Goal: Task Accomplishment & Management: Use online tool/utility

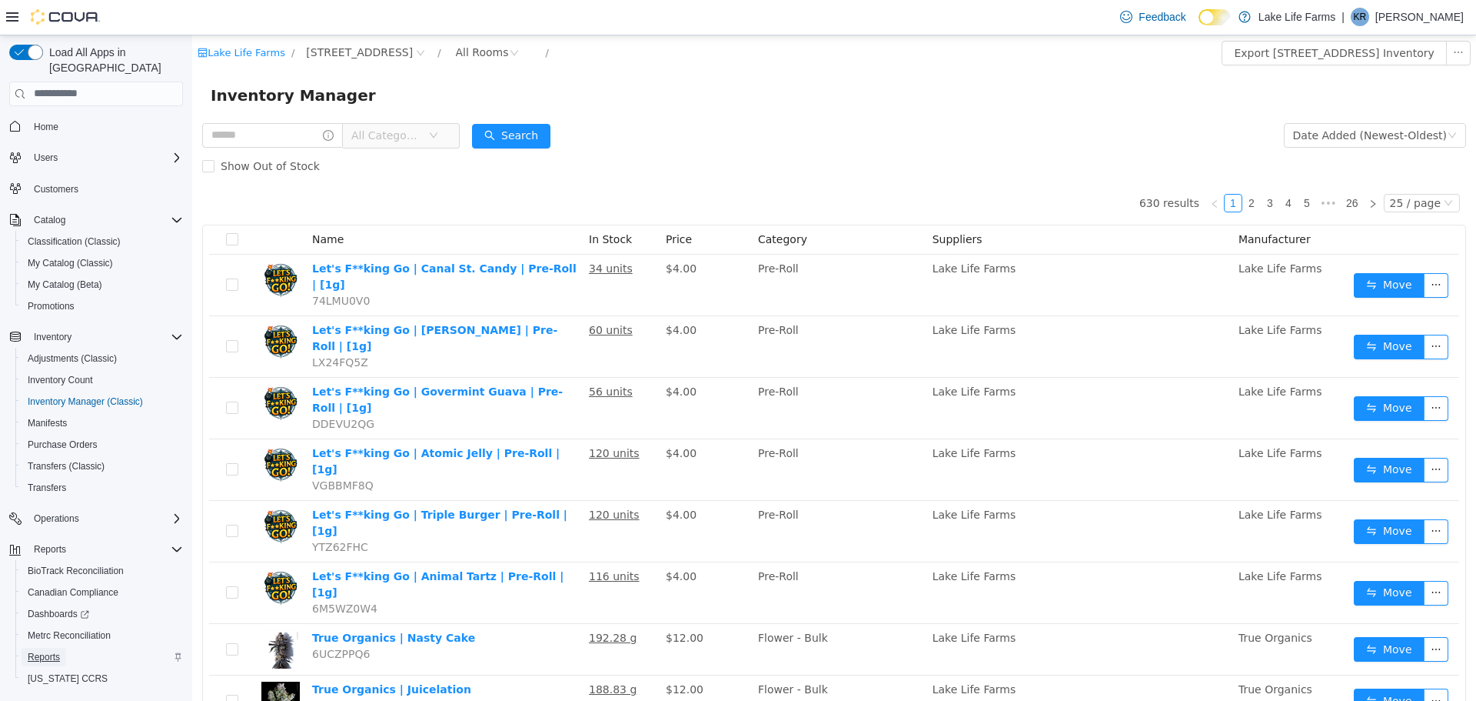
click at [44, 651] on span "Reports" at bounding box center [44, 657] width 32 height 12
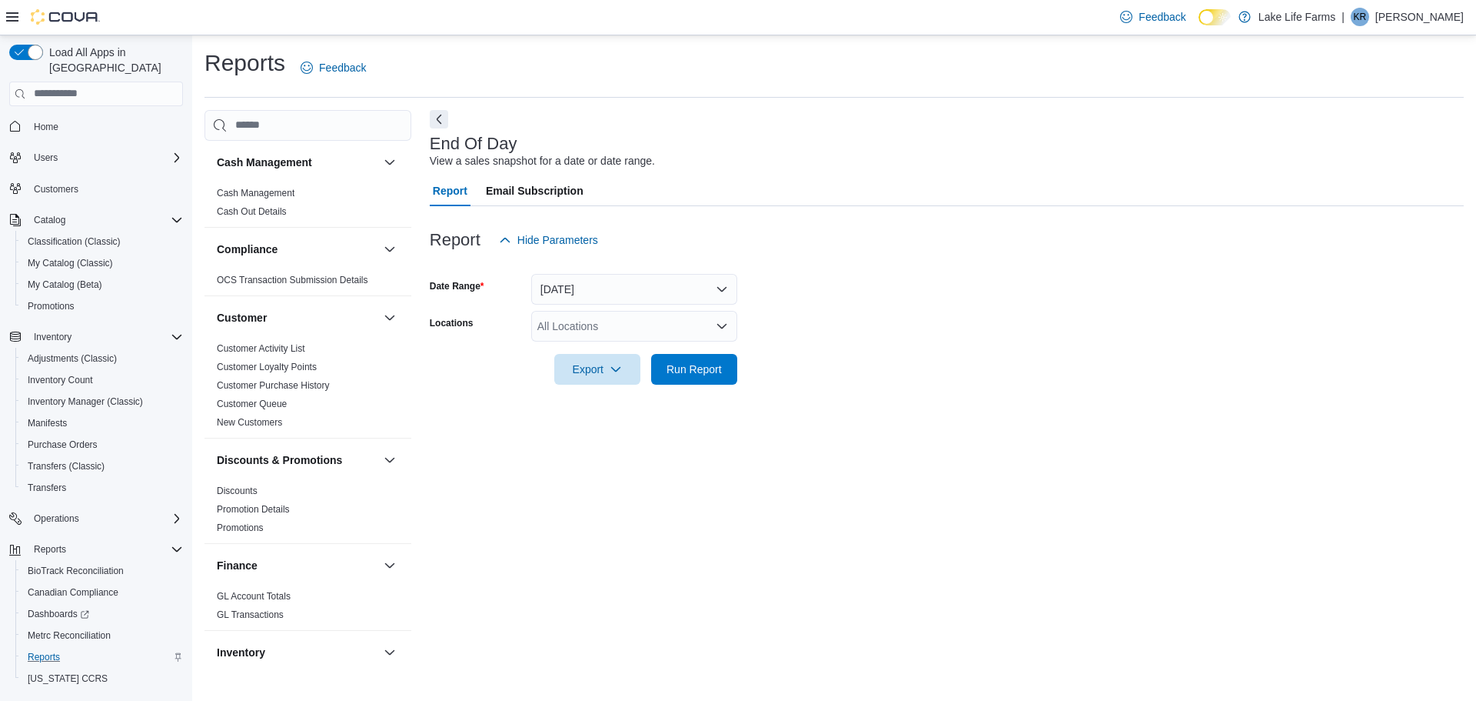
click at [634, 322] on div "All Locations" at bounding box center [634, 326] width 206 height 31
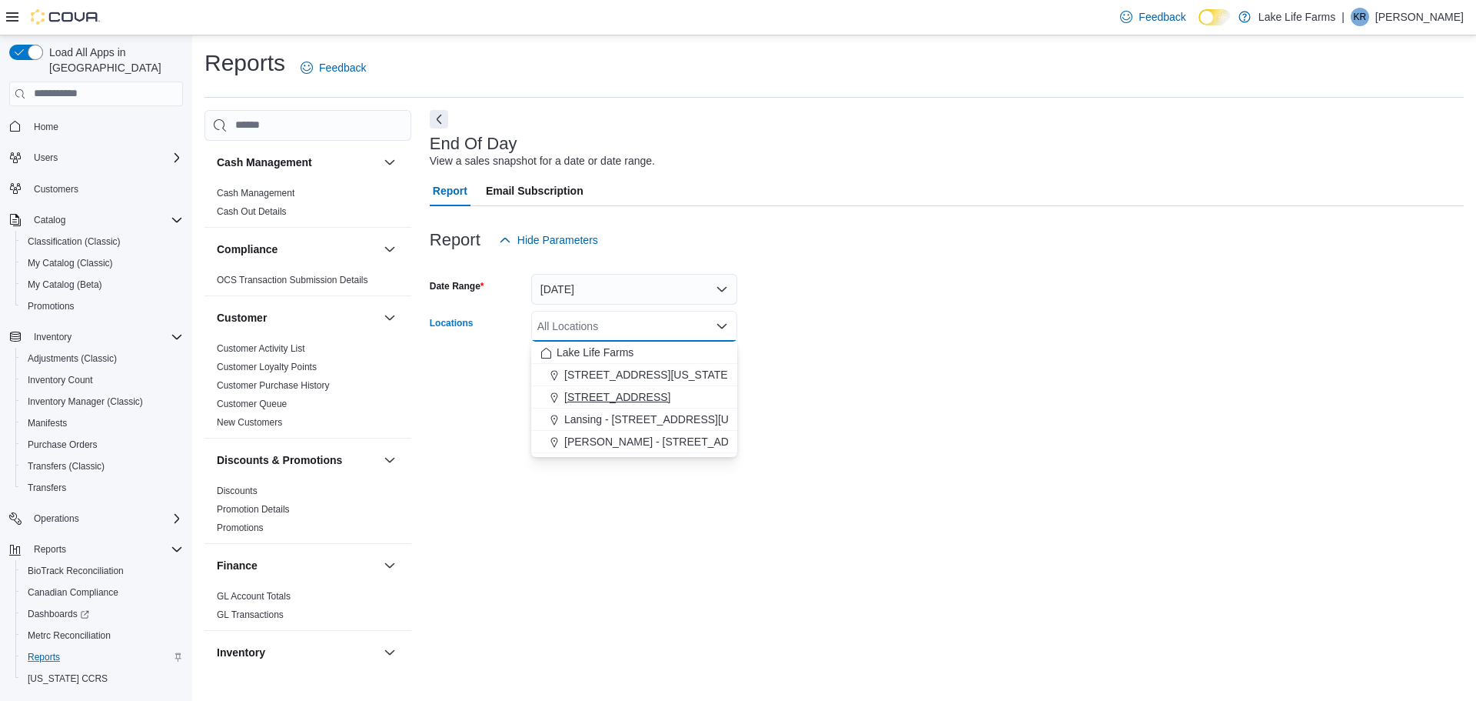
click at [604, 395] on span "[STREET_ADDRESS]" at bounding box center [617, 396] width 106 height 15
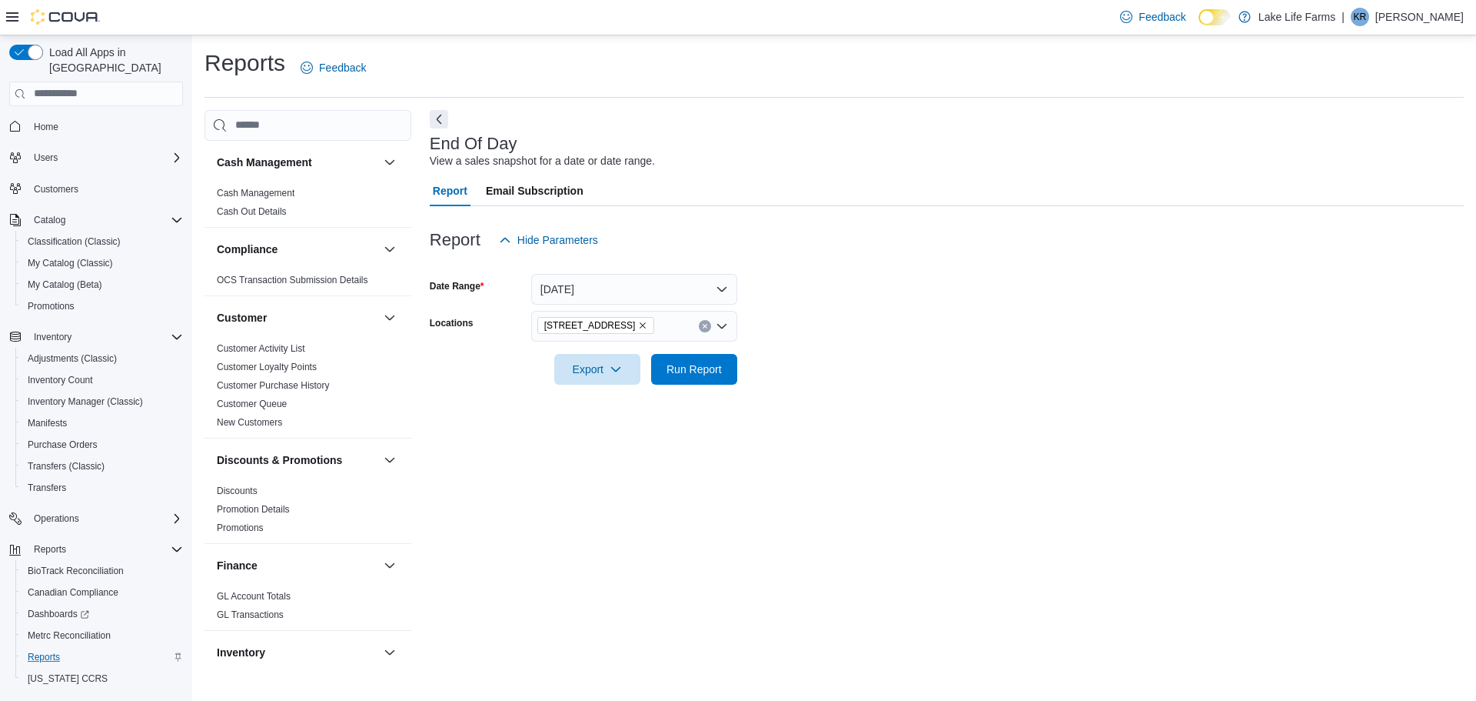
click at [804, 287] on form "Date Range [DATE] Locations [STREET_ADDRESS] Export Run Report" at bounding box center [947, 319] width 1034 height 129
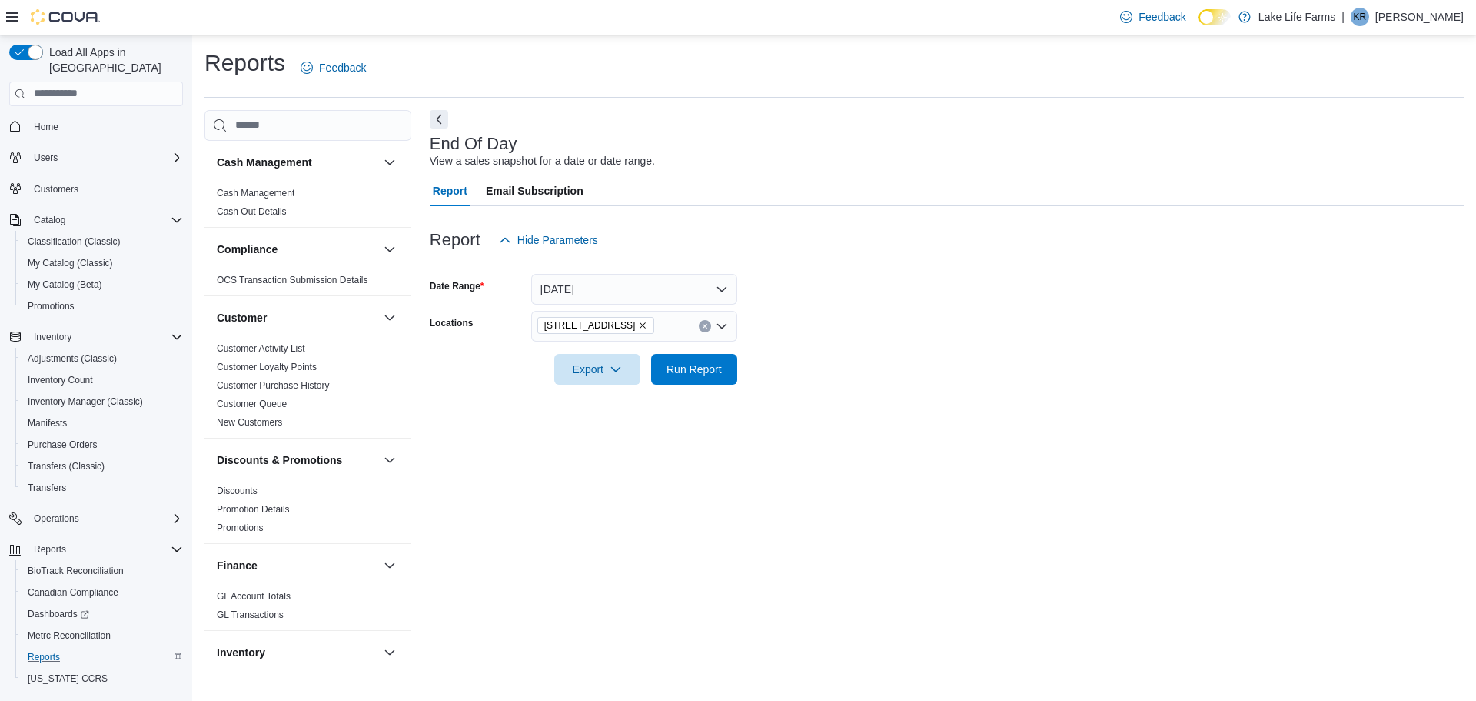
click at [814, 285] on form "Date Range [DATE] Locations [STREET_ADDRESS] Export Run Report" at bounding box center [947, 319] width 1034 height 129
click at [689, 369] on span "Run Report" at bounding box center [694, 368] width 55 height 15
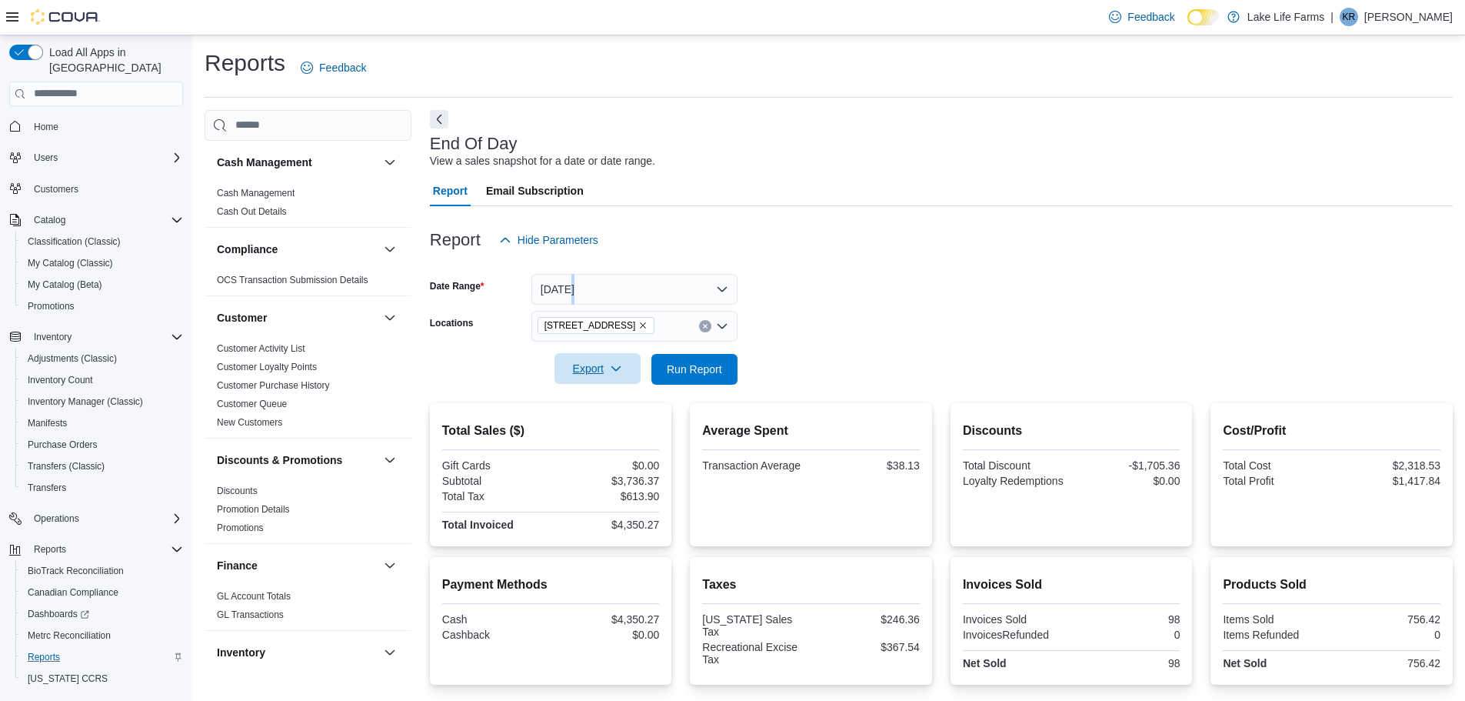
click at [616, 363] on icon "button" at bounding box center [616, 368] width 12 height 12
click at [604, 425] on span "Export to Pdf" at bounding box center [599, 430] width 69 height 12
